Goal: Transaction & Acquisition: Purchase product/service

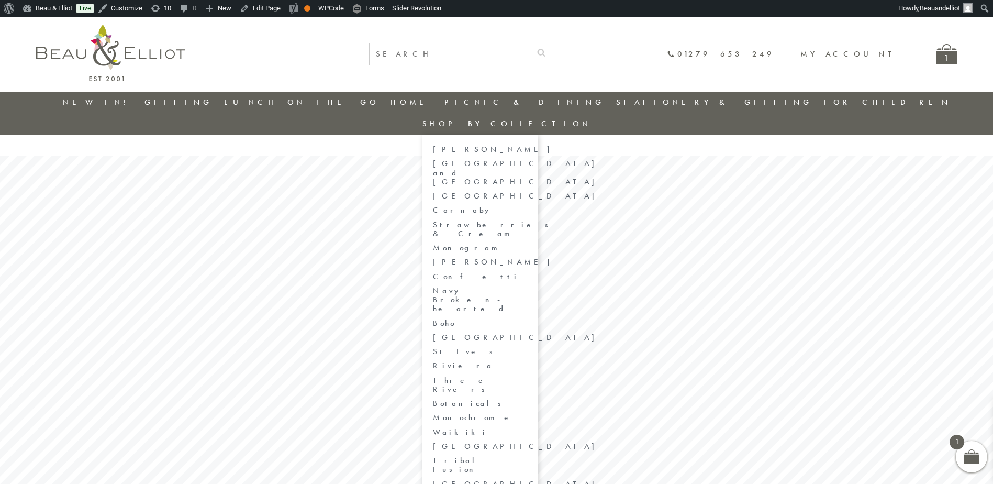
click at [527, 220] on link "Strawberries & Cream" at bounding box center [480, 229] width 94 height 18
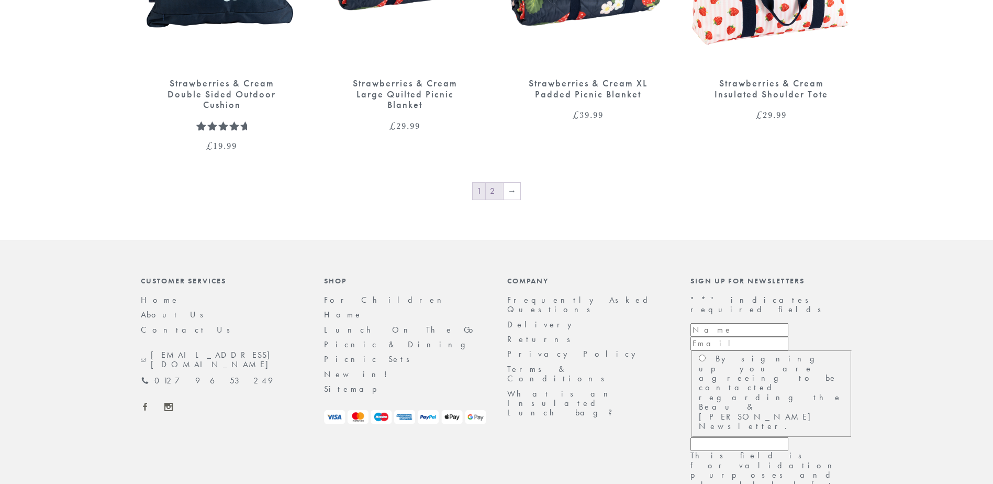
scroll to position [1573, 0]
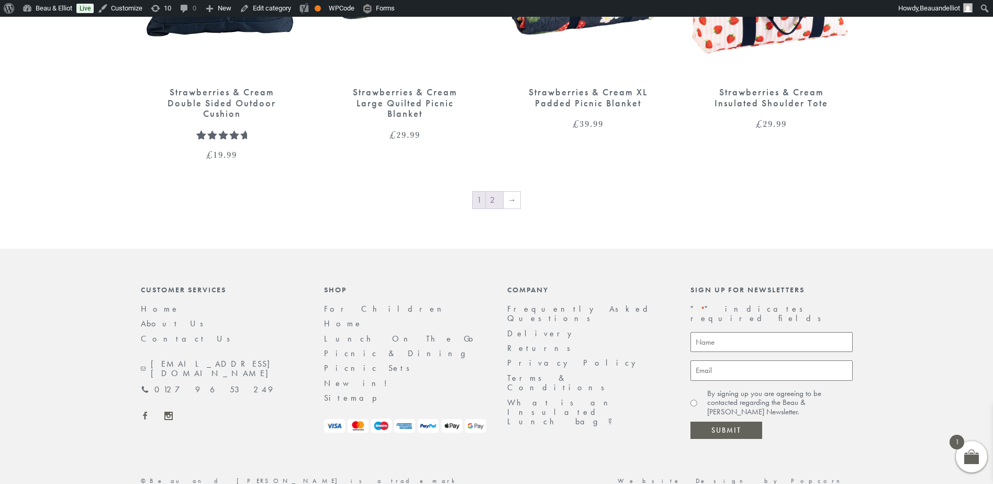
click at [494, 192] on link "2" at bounding box center [494, 200] width 17 height 17
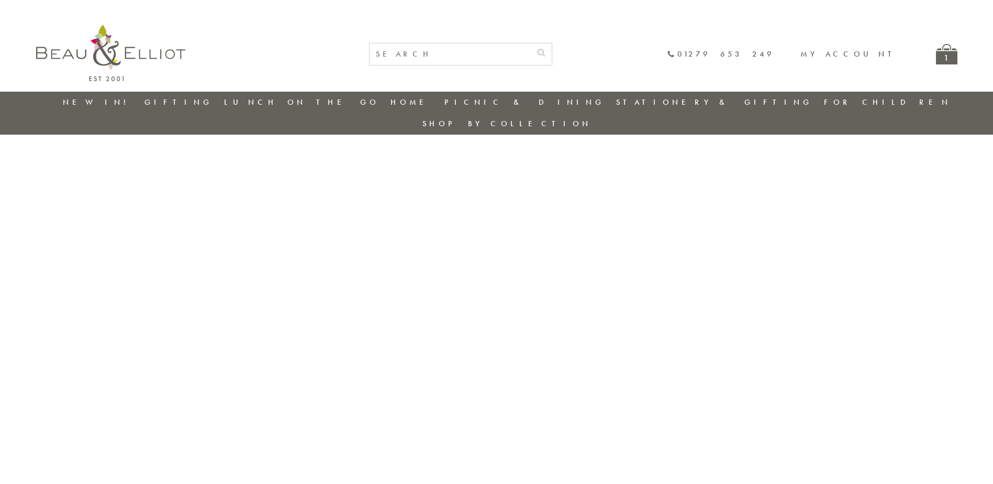
drag, startPoint x: 938, startPoint y: 58, endPoint x: 928, endPoint y: 58, distance: 9.9
click at [938, 58] on div "1" at bounding box center [946, 54] width 21 height 20
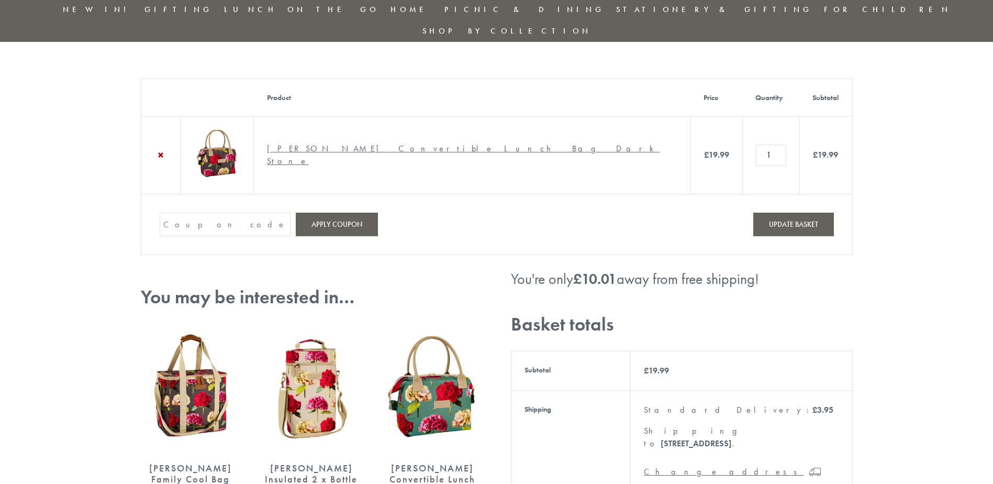
scroll to position [262, 0]
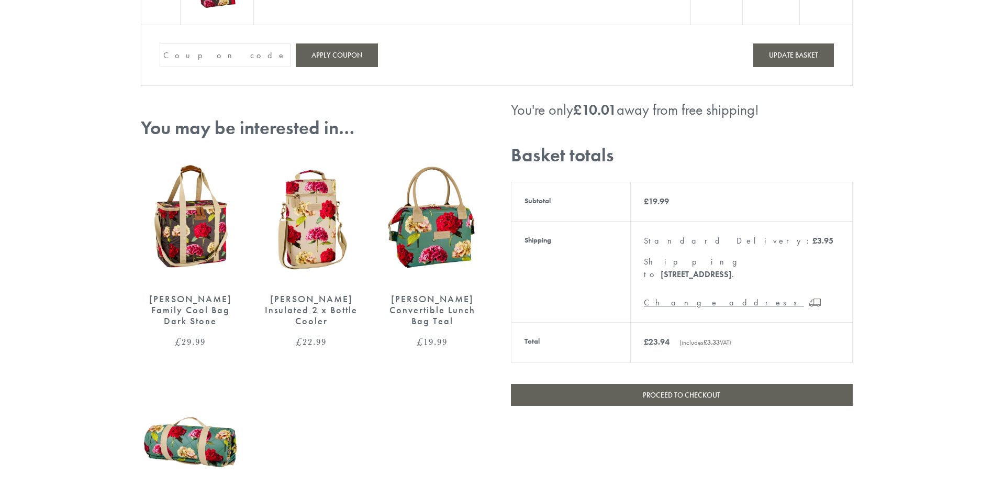
click at [666, 375] on div "Proceed to checkout" at bounding box center [682, 398] width 342 height 46
click at [669, 384] on link "Proceed to checkout" at bounding box center [682, 395] width 342 height 22
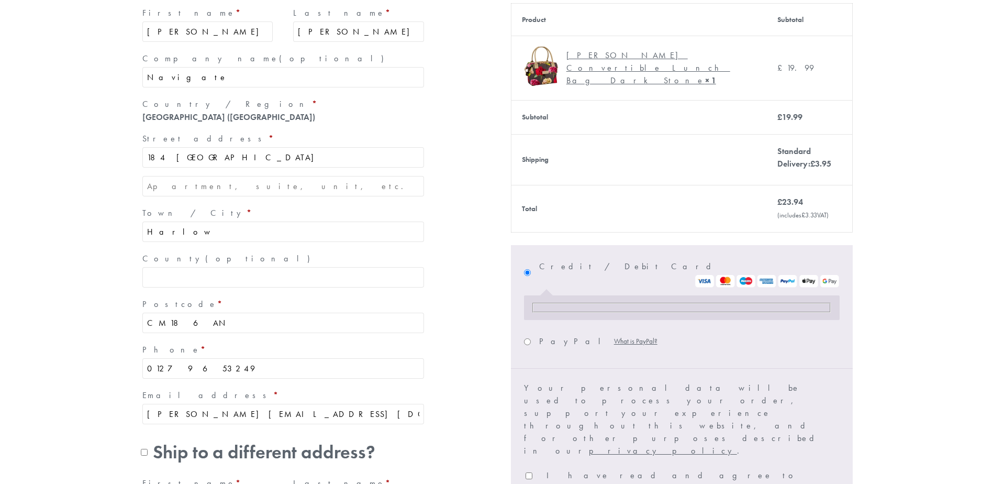
scroll to position [314, 0]
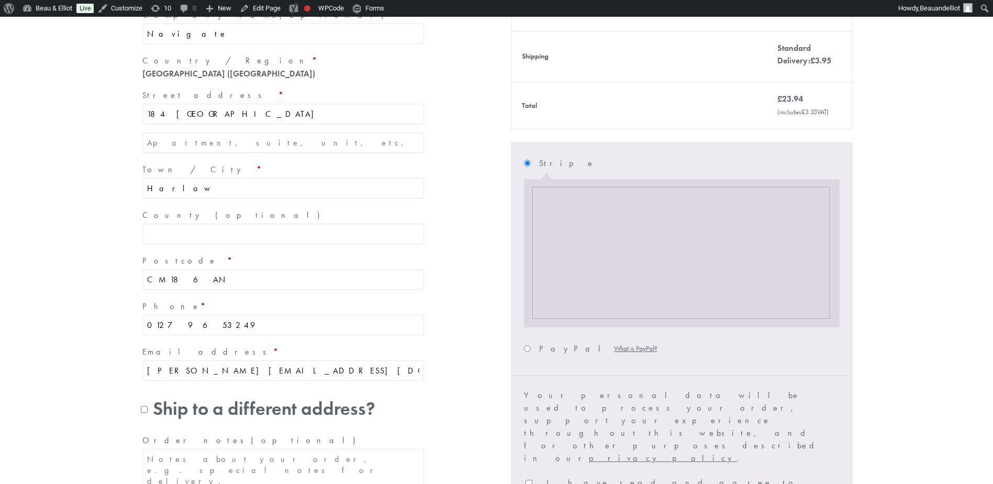
click at [959, 195] on section "Have a coupon? Click here to enter your code Coupon: Apply coupon — [GEOGRAPHIC…" at bounding box center [496, 210] width 993 height 707
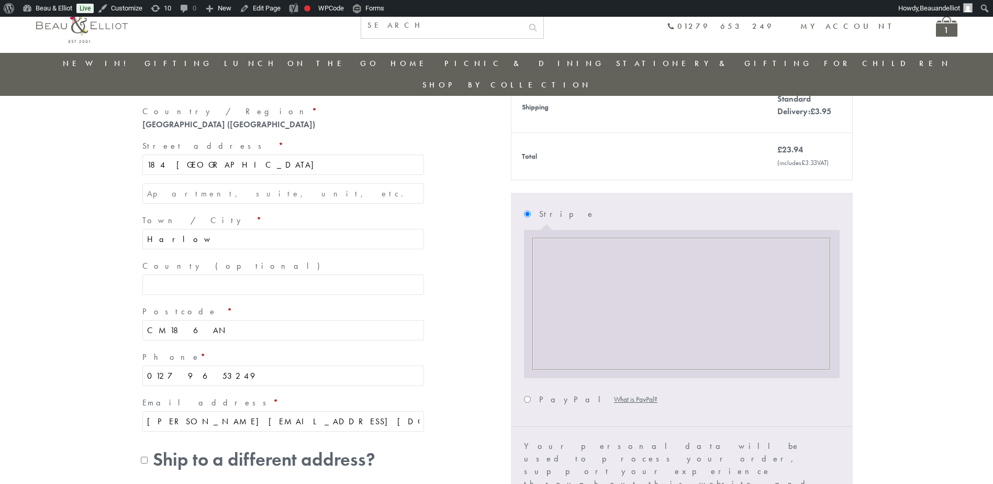
scroll to position [239, 0]
